Goal: Transaction & Acquisition: Purchase product/service

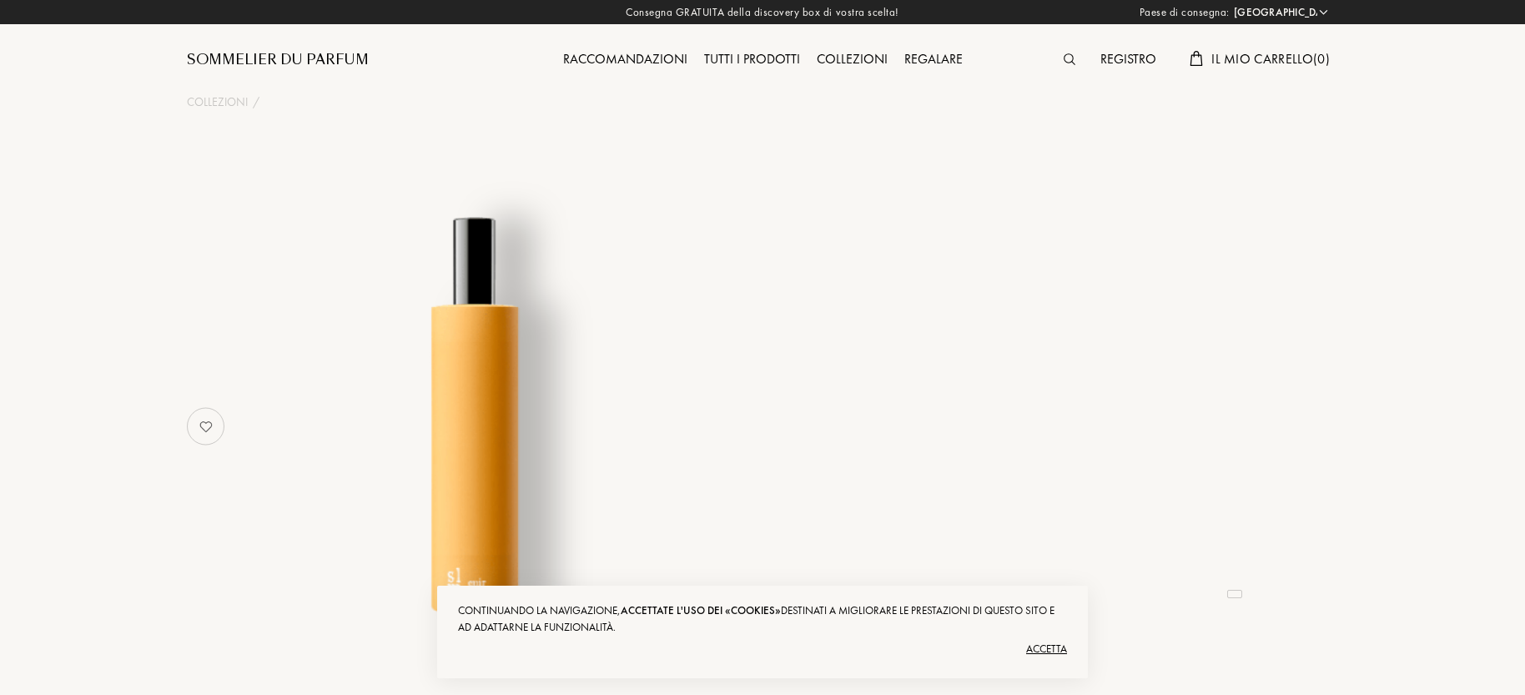
select select "FR"
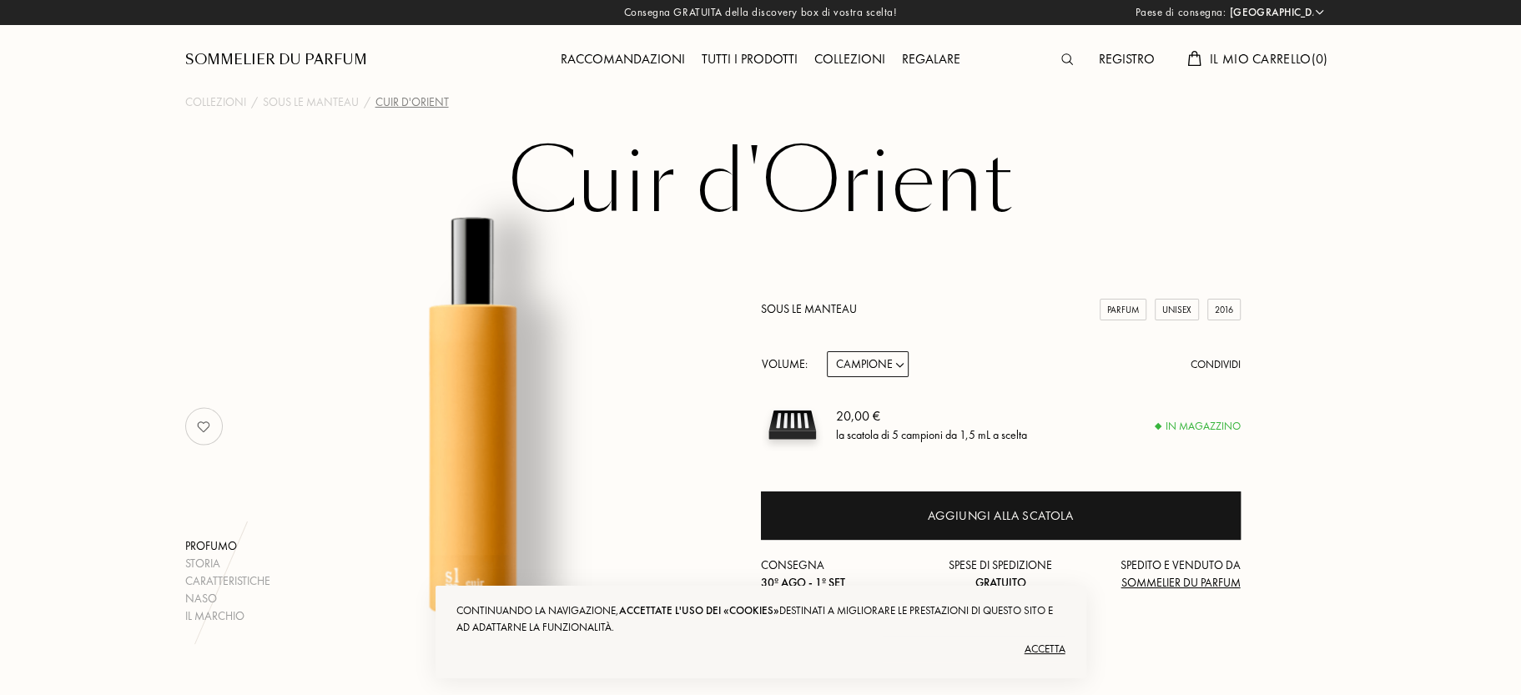
click at [889, 375] on select "[PERSON_NAME] 14mL 50mL 100mL" at bounding box center [868, 364] width 82 height 26
select select "1"
click at [827, 355] on select "[PERSON_NAME] 14mL 50mL 100mL" at bounding box center [868, 364] width 82 height 26
select select "1"
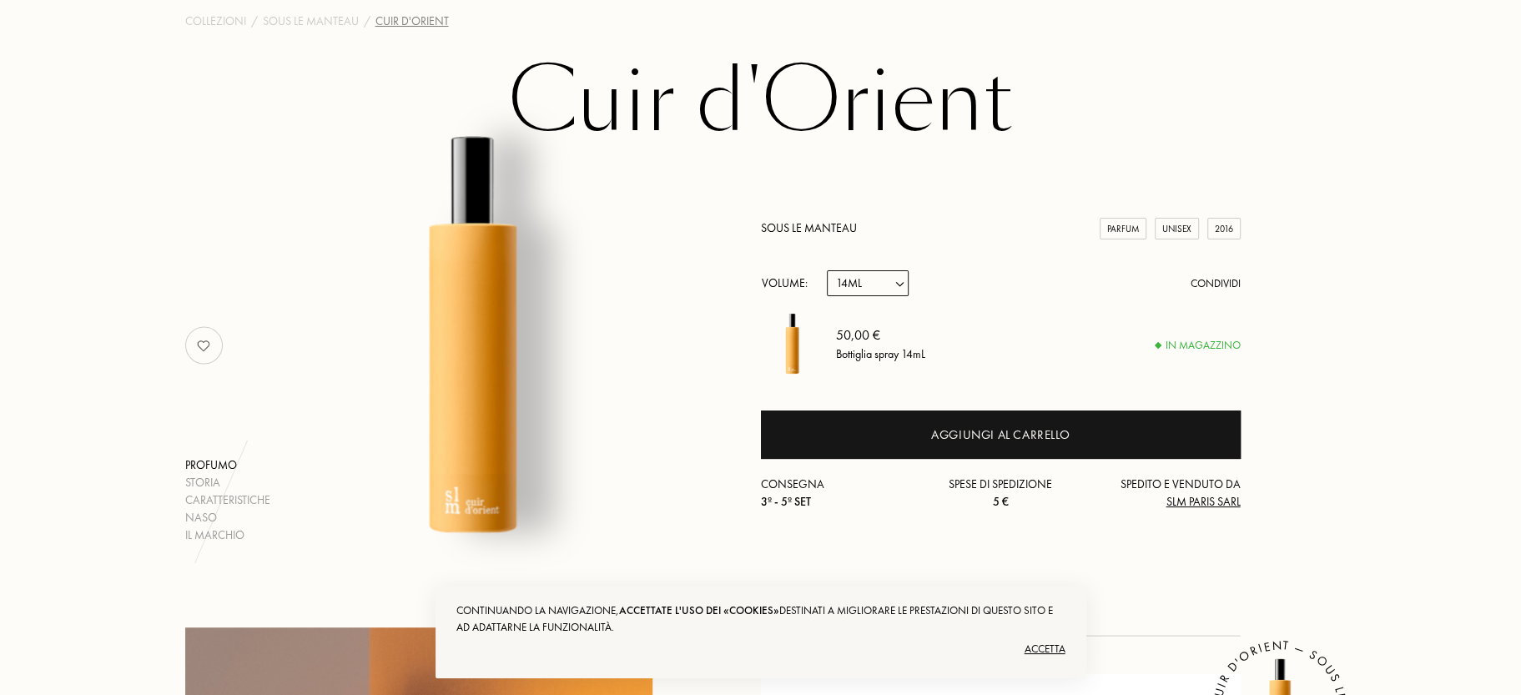
click at [861, 280] on select "[PERSON_NAME] 14mL 50mL 100mL" at bounding box center [868, 283] width 82 height 26
click at [678, 290] on div "Profumo Storia Caratteristiche Naso Il [PERSON_NAME] Sous le Manteau Parfum Uni…" at bounding box center [761, 346] width 1177 height 396
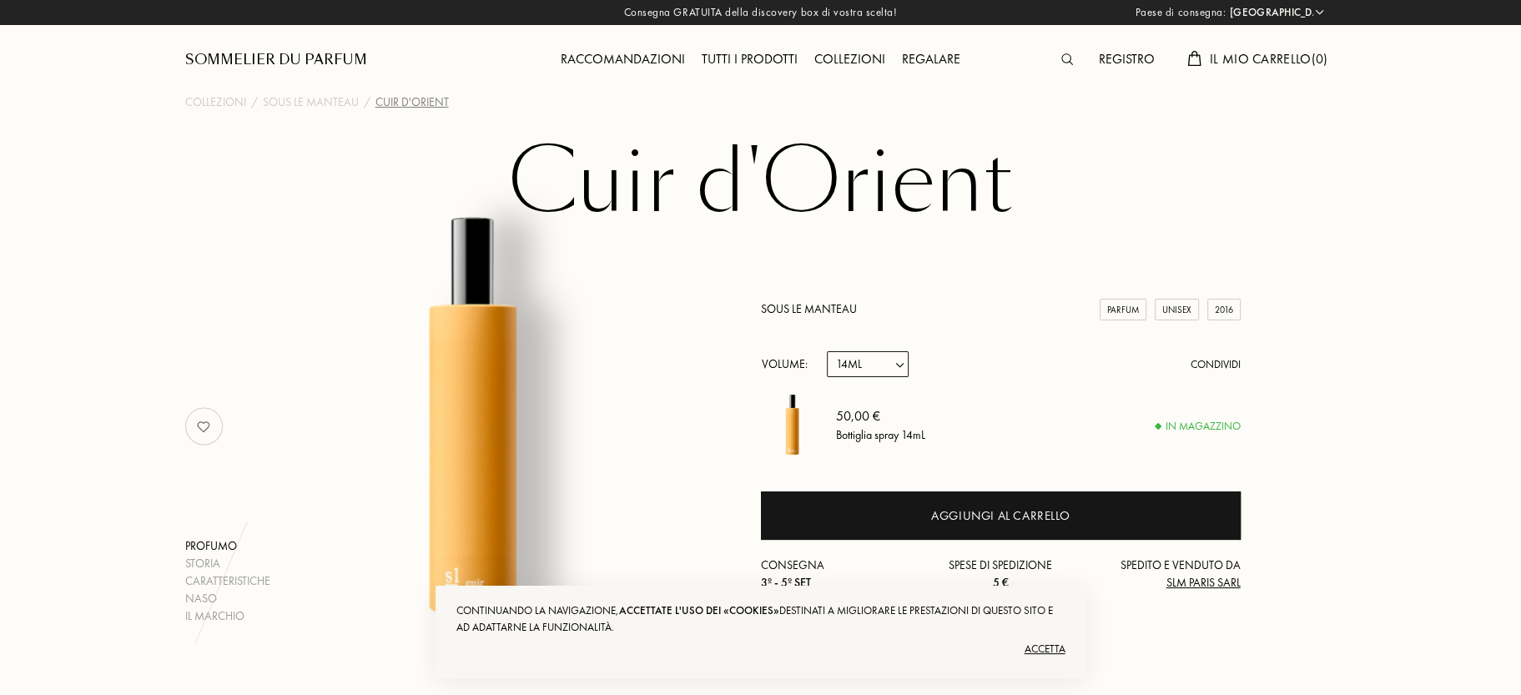
click at [1252, 9] on select "[GEOGRAPHIC_DATA] [GEOGRAPHIC_DATA] [GEOGRAPHIC_DATA] [GEOGRAPHIC_DATA] [GEOGRA…" at bounding box center [1276, 12] width 100 height 17
click at [1226, 4] on select "[GEOGRAPHIC_DATA] [GEOGRAPHIC_DATA] [GEOGRAPHIC_DATA] [GEOGRAPHIC_DATA] [GEOGRA…" at bounding box center [1276, 12] width 100 height 17
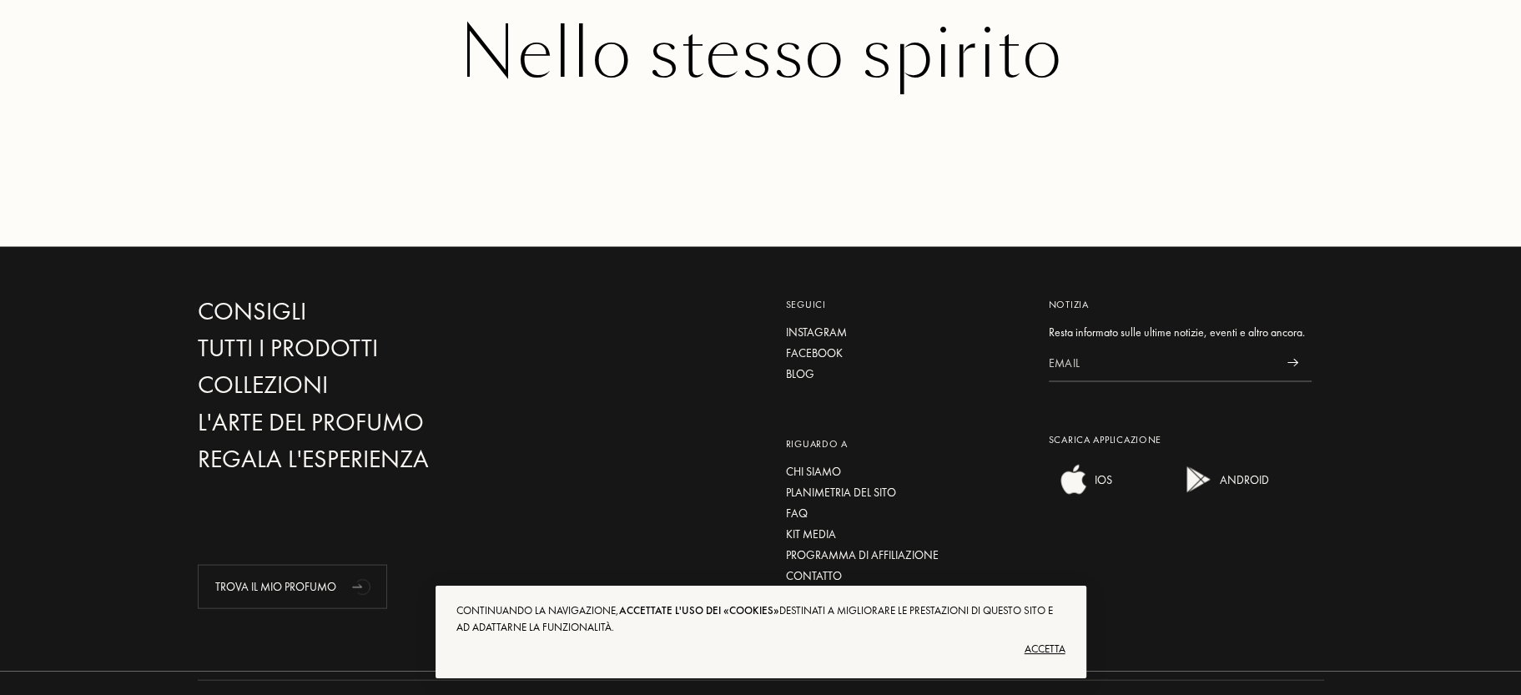
scroll to position [2935, 0]
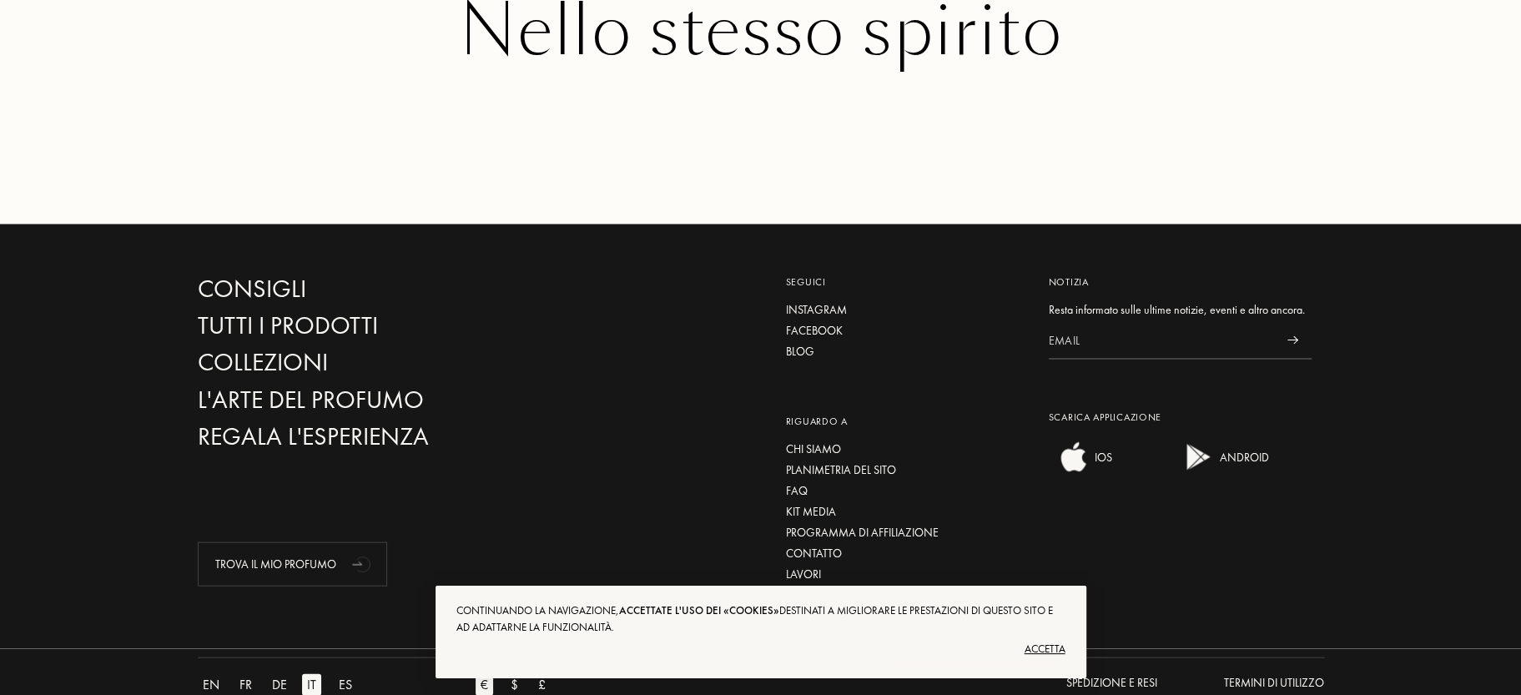
click at [1061, 643] on div "Accetta" at bounding box center [760, 649] width 609 height 27
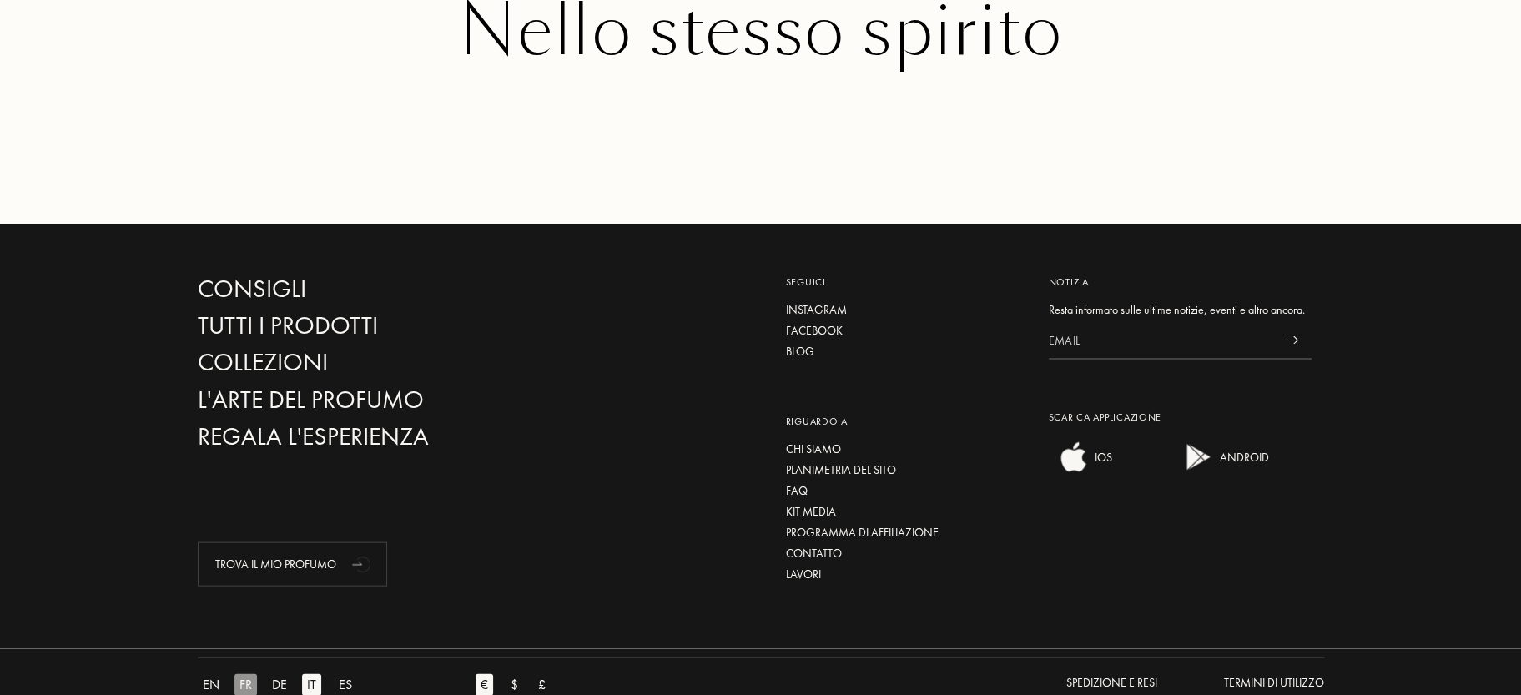
click at [248, 674] on div "FR" at bounding box center [245, 685] width 23 height 22
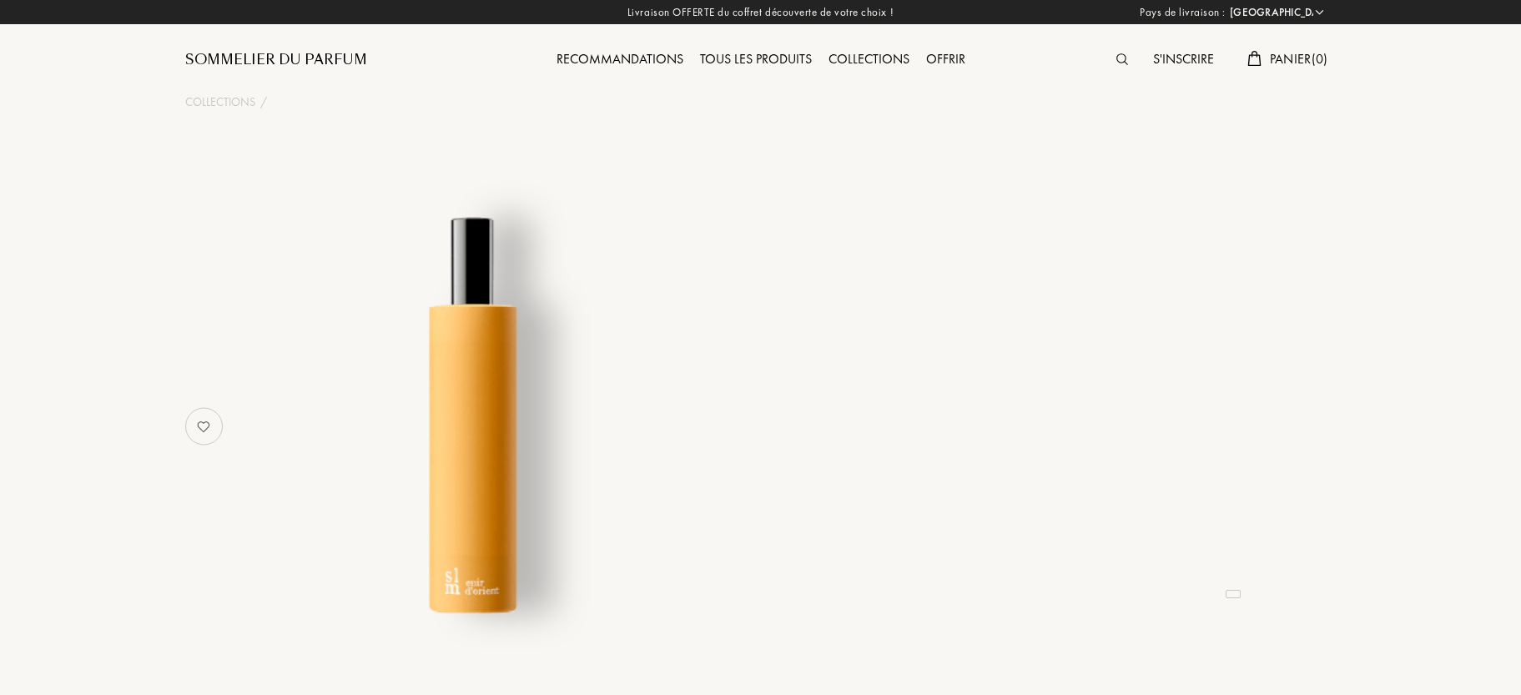
select select "FR"
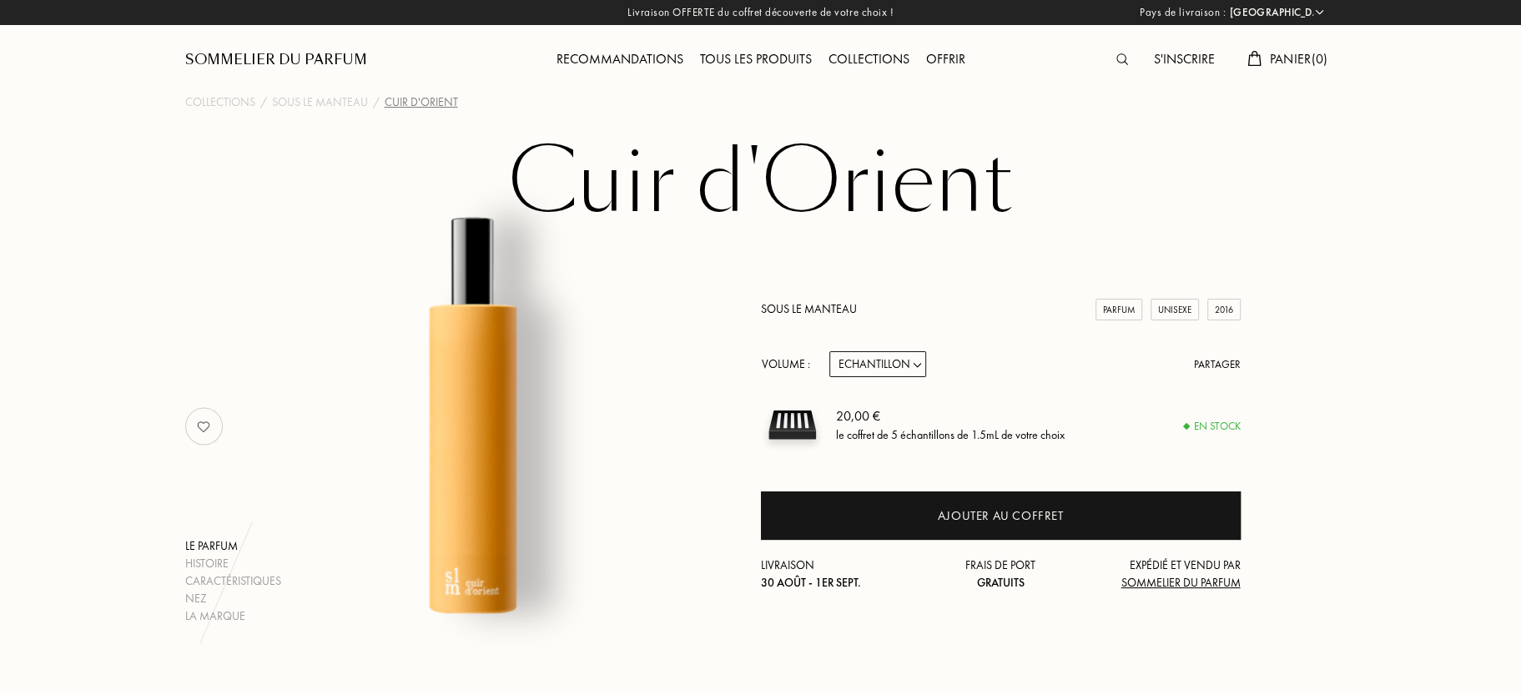
click at [888, 384] on div "Sous le Manteau Parfum Unisexe 2016 Volume : Echantillon 14mL 50mL 100mL Partag…" at bounding box center [1001, 445] width 480 height 291
click at [889, 370] on select "Echantillon 14mL 50mL 100mL" at bounding box center [877, 364] width 97 height 26
select select "1"
click at [829, 355] on select "Echantillon 14mL 50mL 100mL" at bounding box center [877, 364] width 97 height 26
select select "1"
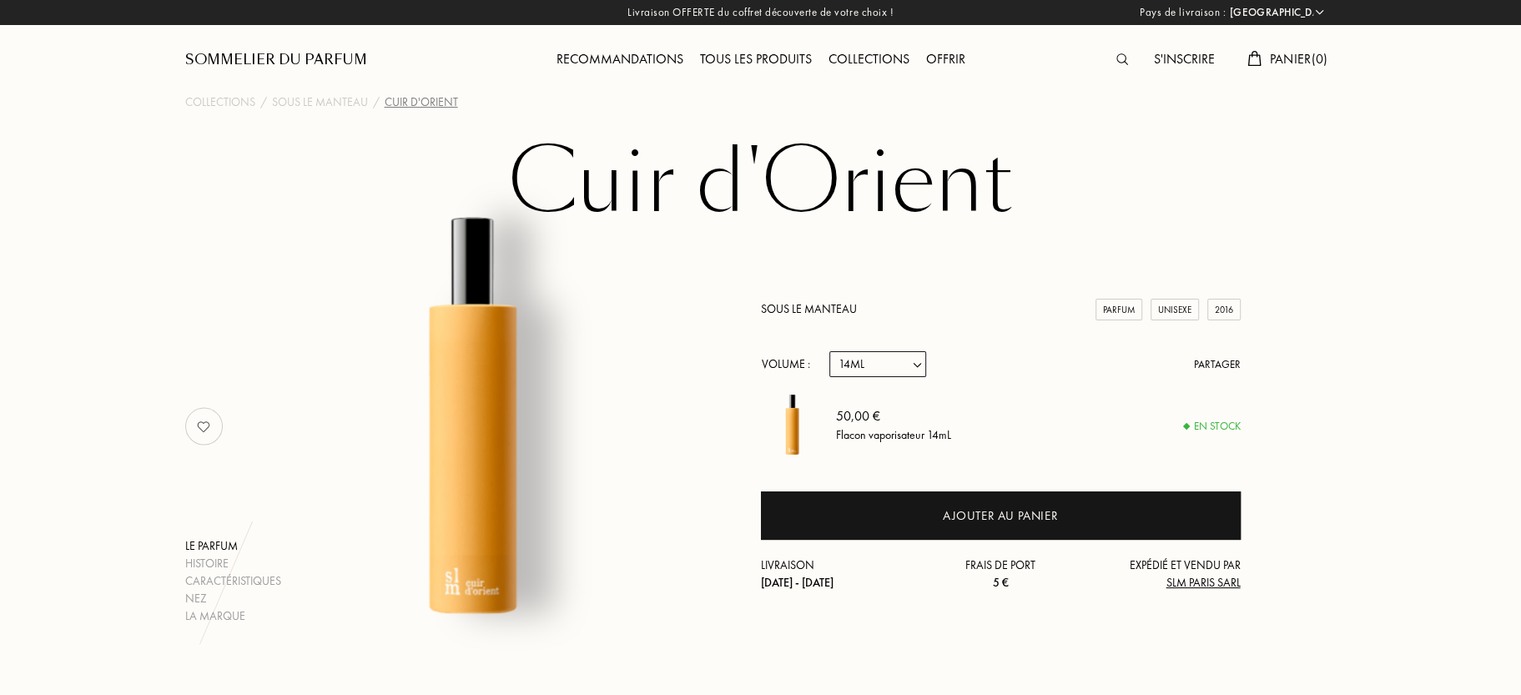
click at [896, 368] on select "Echantillon 14mL 50mL 100mL" at bounding box center [877, 364] width 97 height 26
select select "2"
click at [829, 355] on select "Echantillon 14mL 50mL 100mL" at bounding box center [877, 364] width 97 height 26
select select "2"
click at [891, 359] on select "Echantillon 14mL 50mL 100mL" at bounding box center [877, 364] width 97 height 26
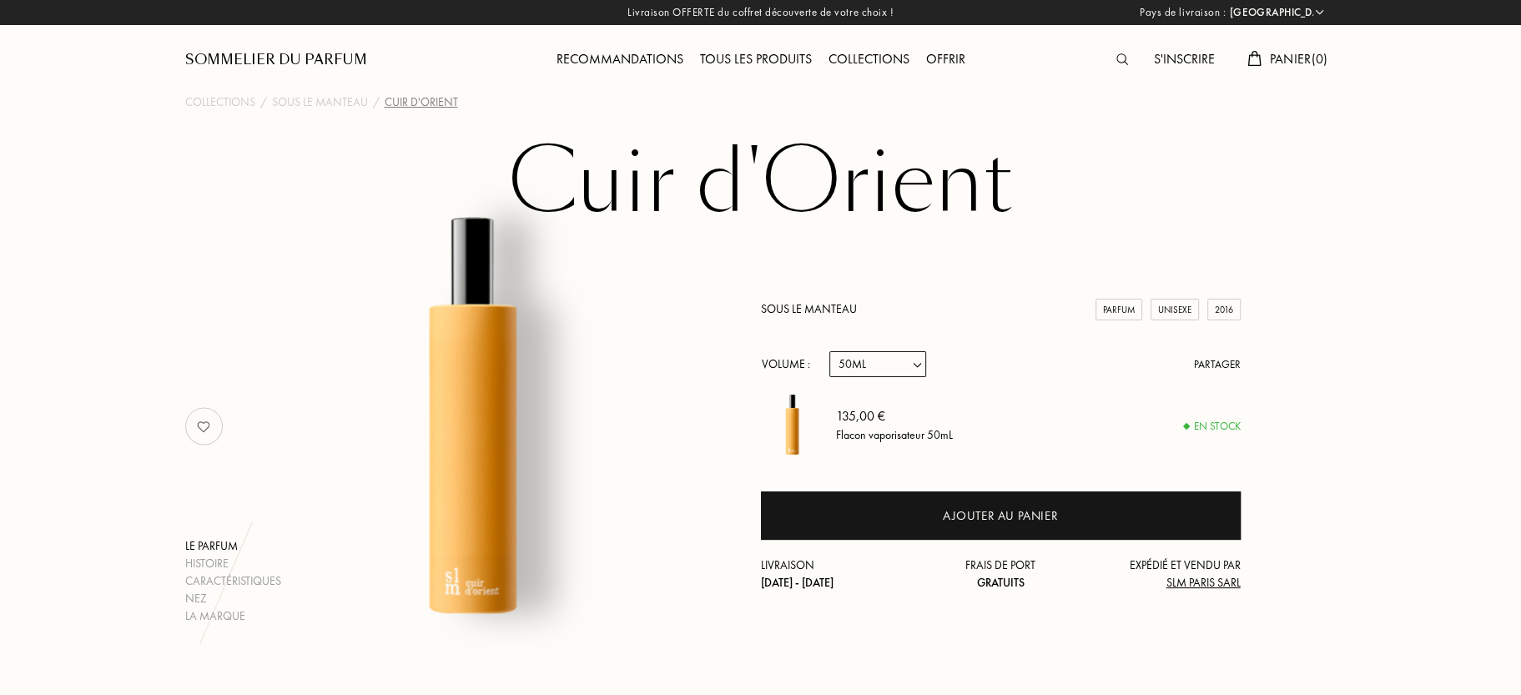
select select "3"
click at [829, 355] on select "Echantillon 14mL 50mL 100mL" at bounding box center [877, 364] width 97 height 26
select select "3"
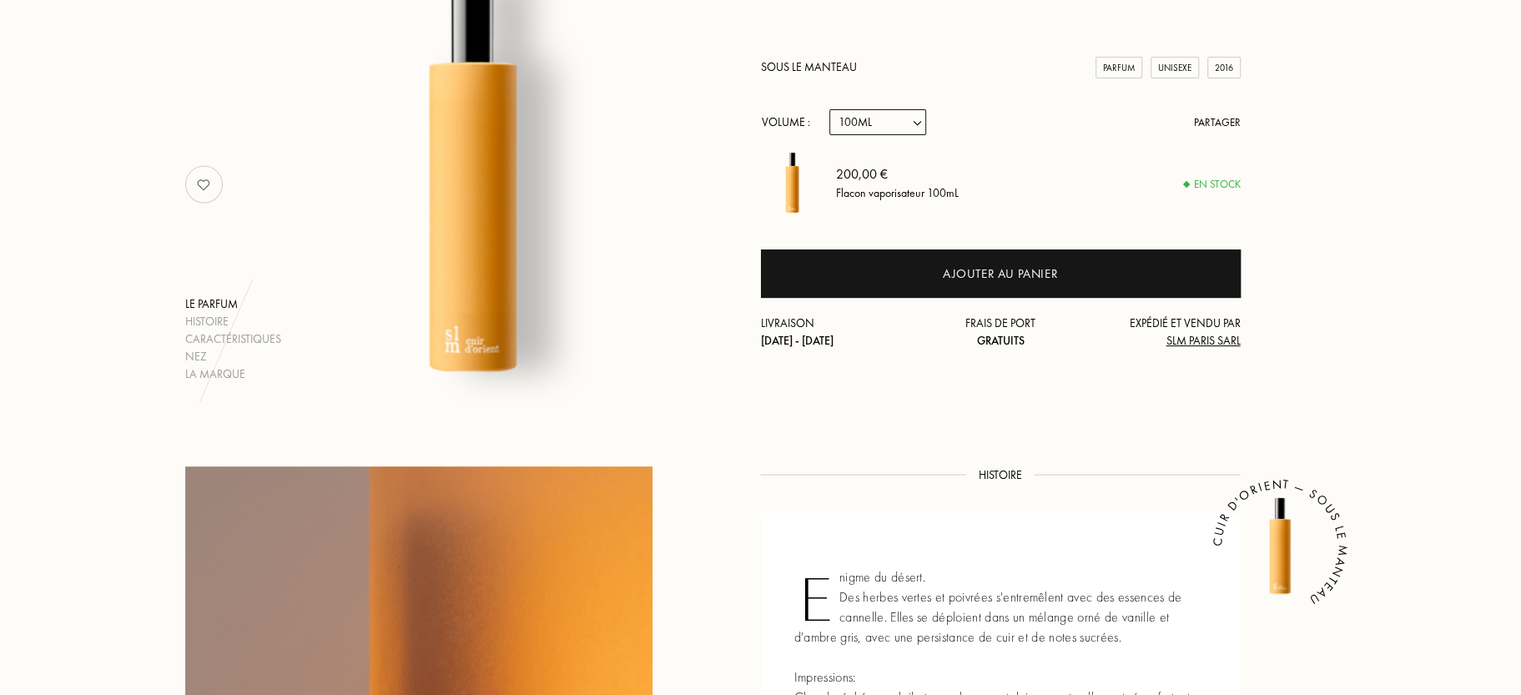
scroll to position [161, 0]
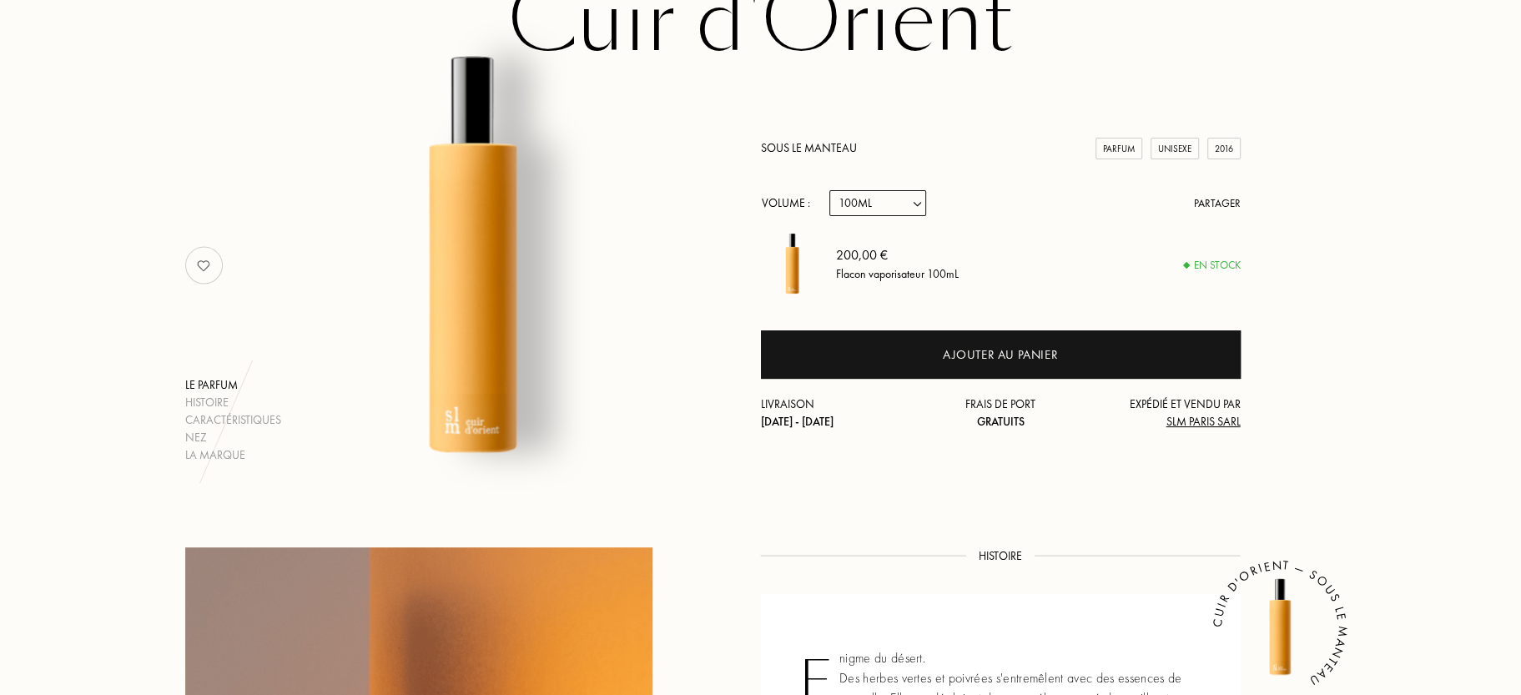
click at [887, 204] on select "Echantillon 14mL 50mL 100mL" at bounding box center [877, 203] width 97 height 26
select select "1"
click at [829, 193] on select "Echantillon 14mL 50mL 100mL" at bounding box center [877, 203] width 97 height 26
select select "1"
click at [789, 262] on img at bounding box center [792, 264] width 63 height 63
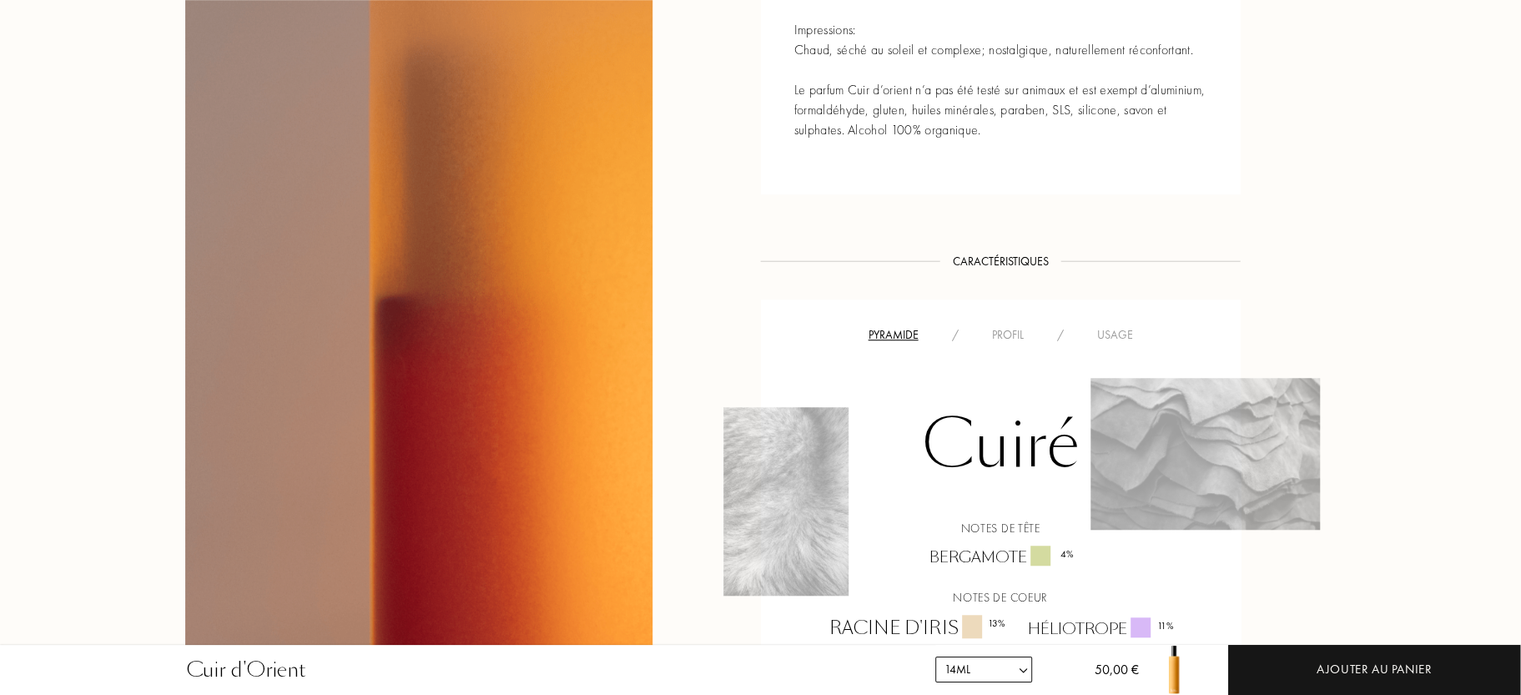
scroll to position [567, 0]
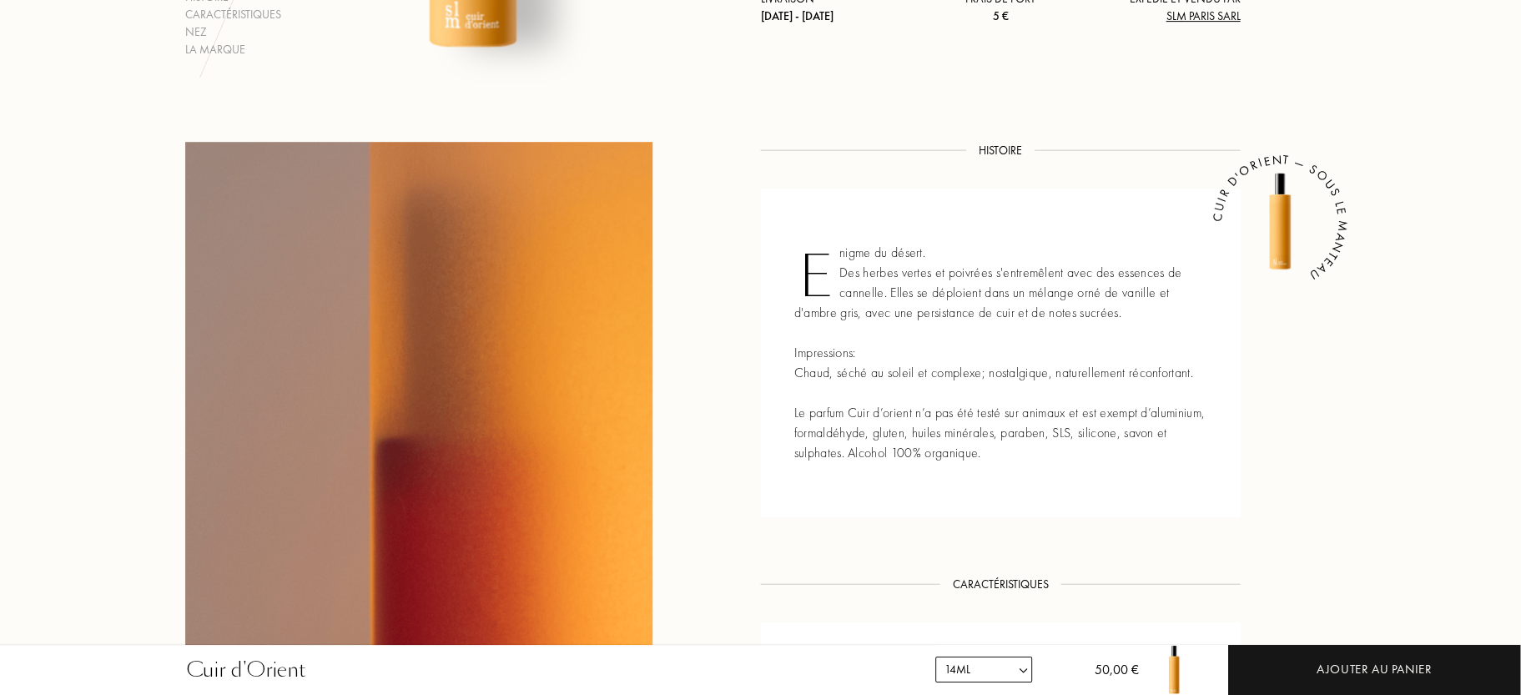
click at [1284, 220] on img at bounding box center [1280, 222] width 100 height 100
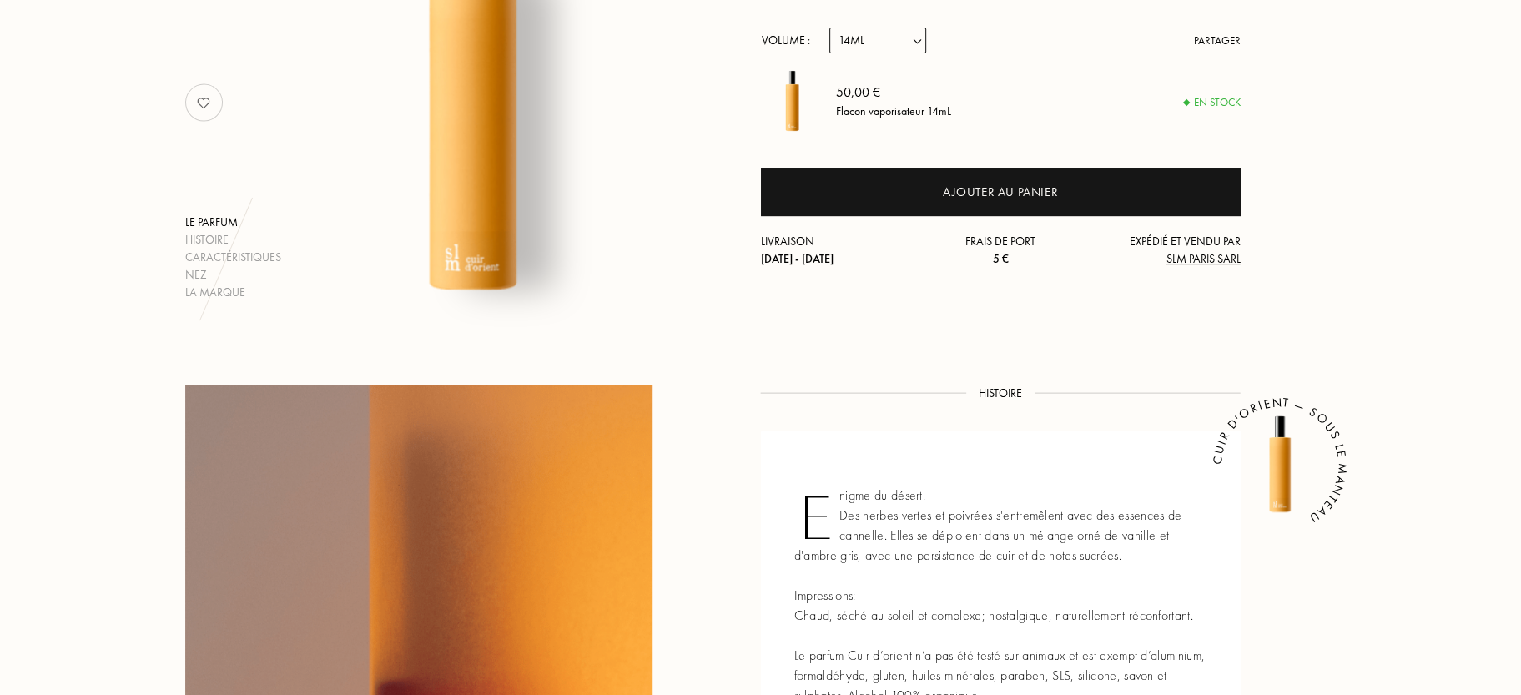
scroll to position [0, 0]
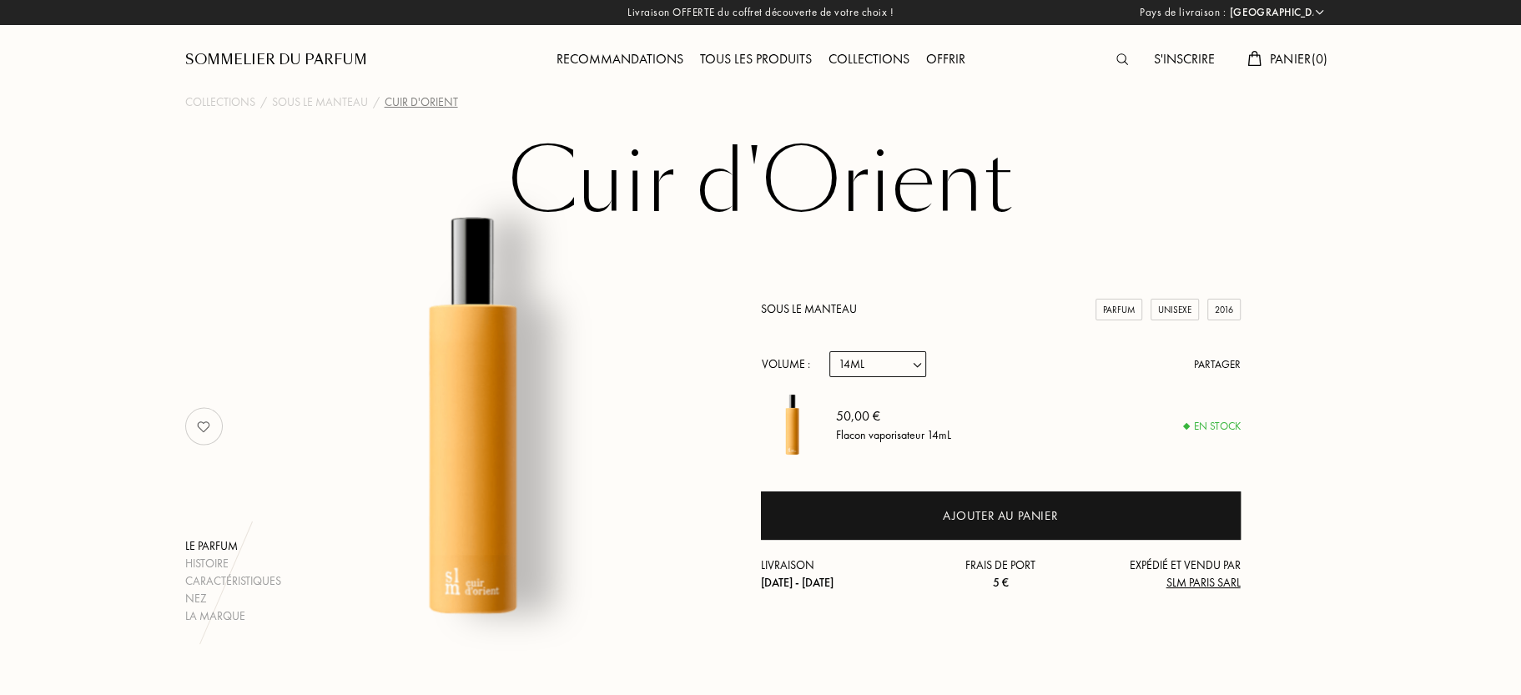
click at [1197, 590] on span "SLM PARIS SARL" at bounding box center [1203, 582] width 74 height 15
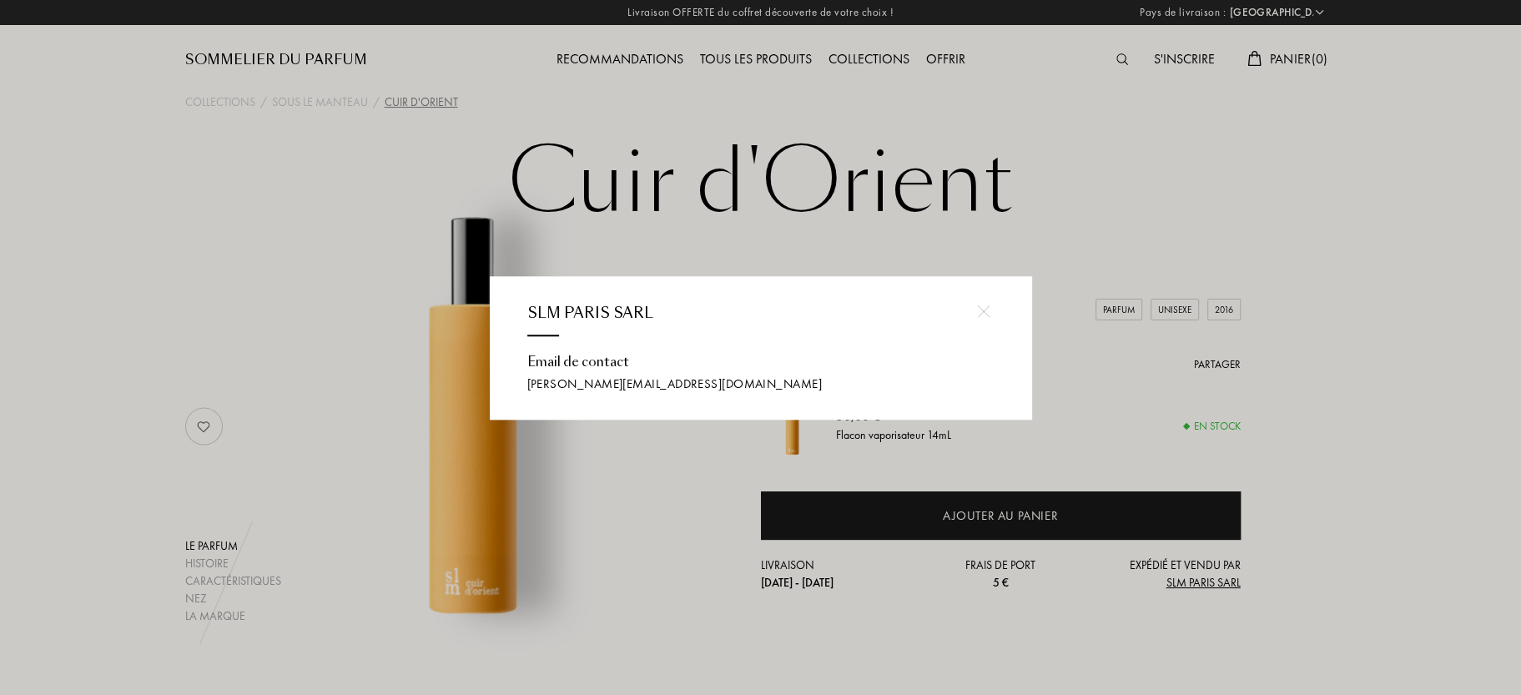
click at [990, 303] on div at bounding box center [984, 312] width 38 height 38
